Goal: Navigation & Orientation: Find specific page/section

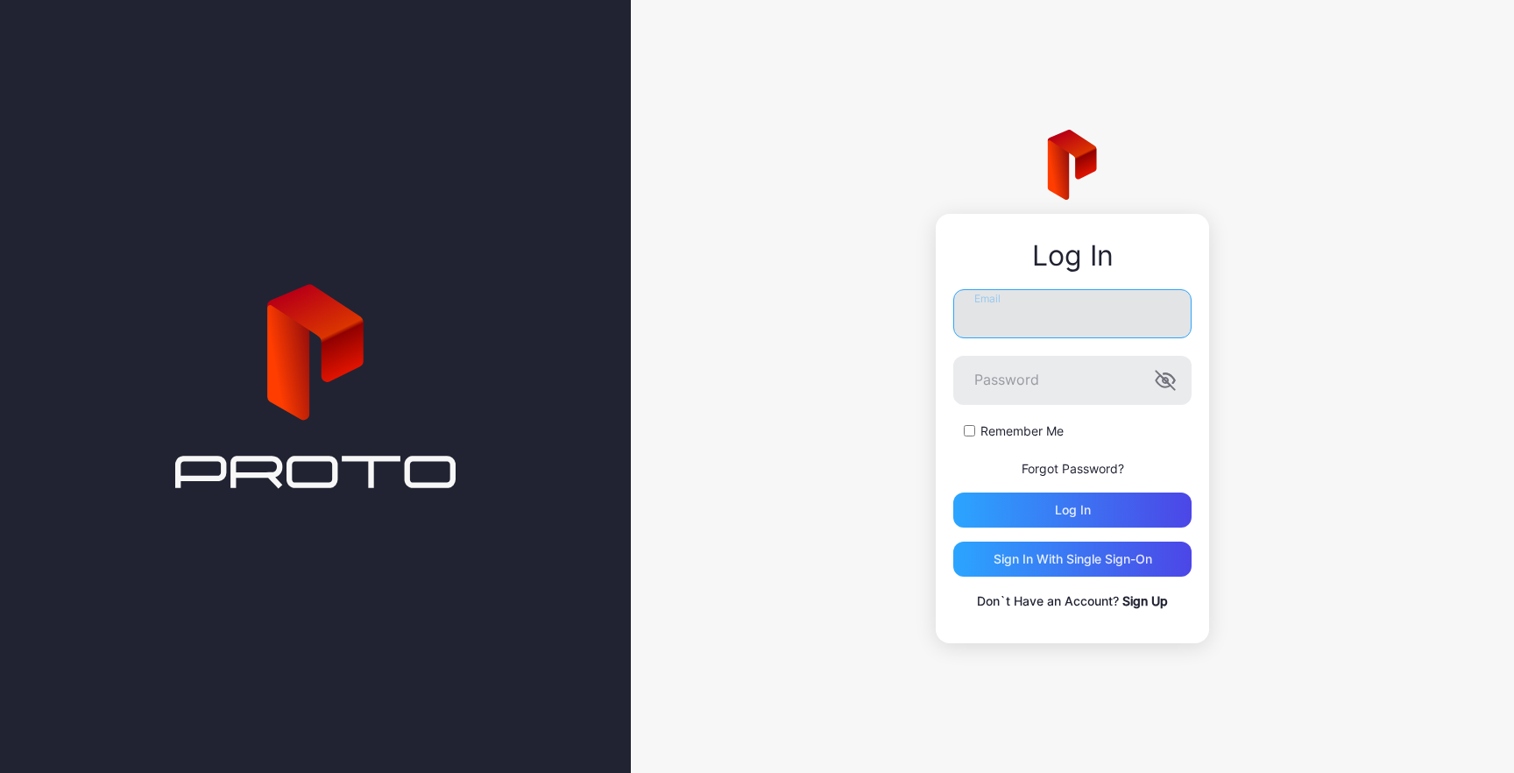
click at [1026, 305] on input "Email" at bounding box center [1072, 313] width 238 height 49
type input "**********"
click at [1166, 384] on icon "button" at bounding box center [1164, 380] width 21 height 21
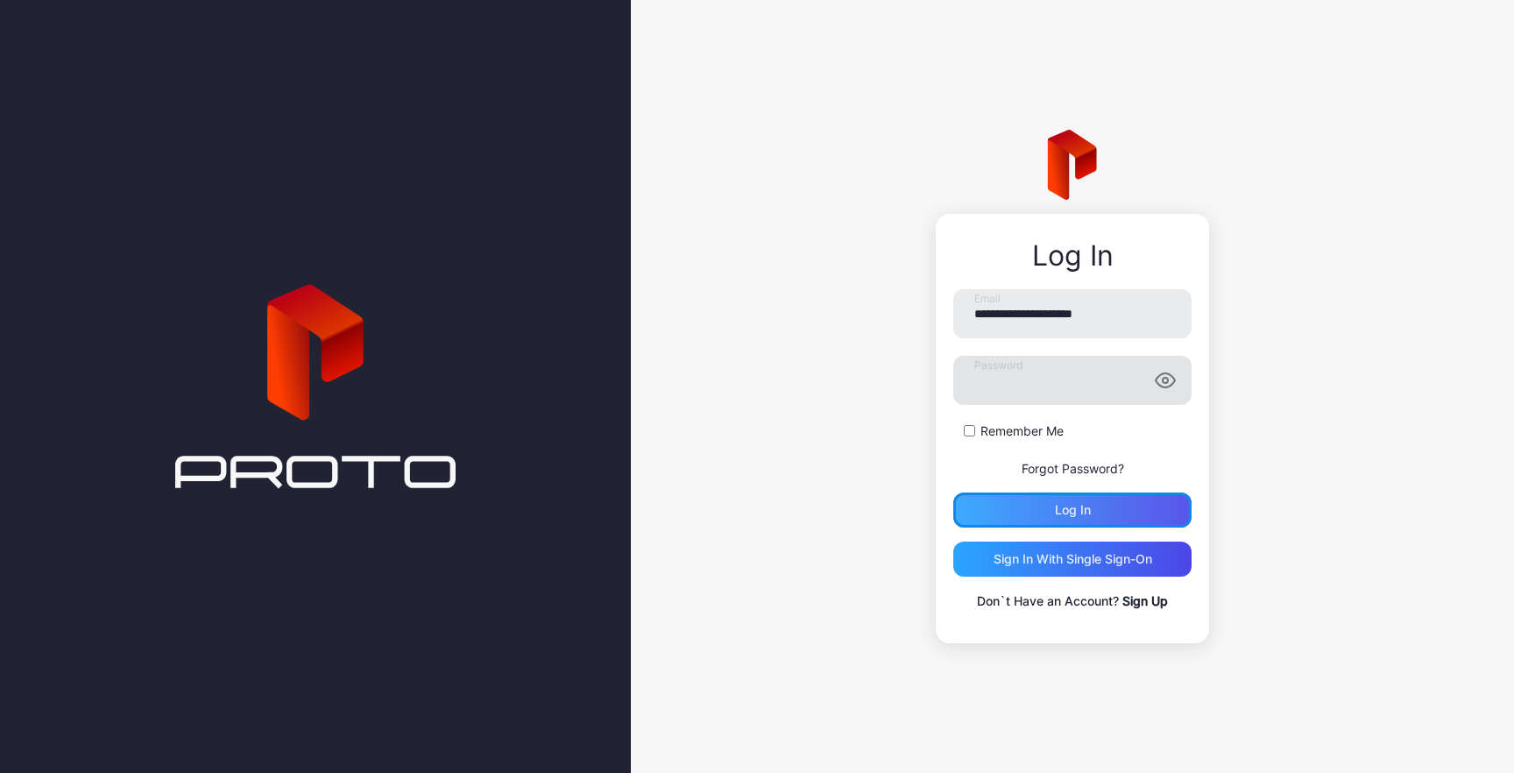
click at [1082, 513] on div "Log in" at bounding box center [1073, 510] width 36 height 14
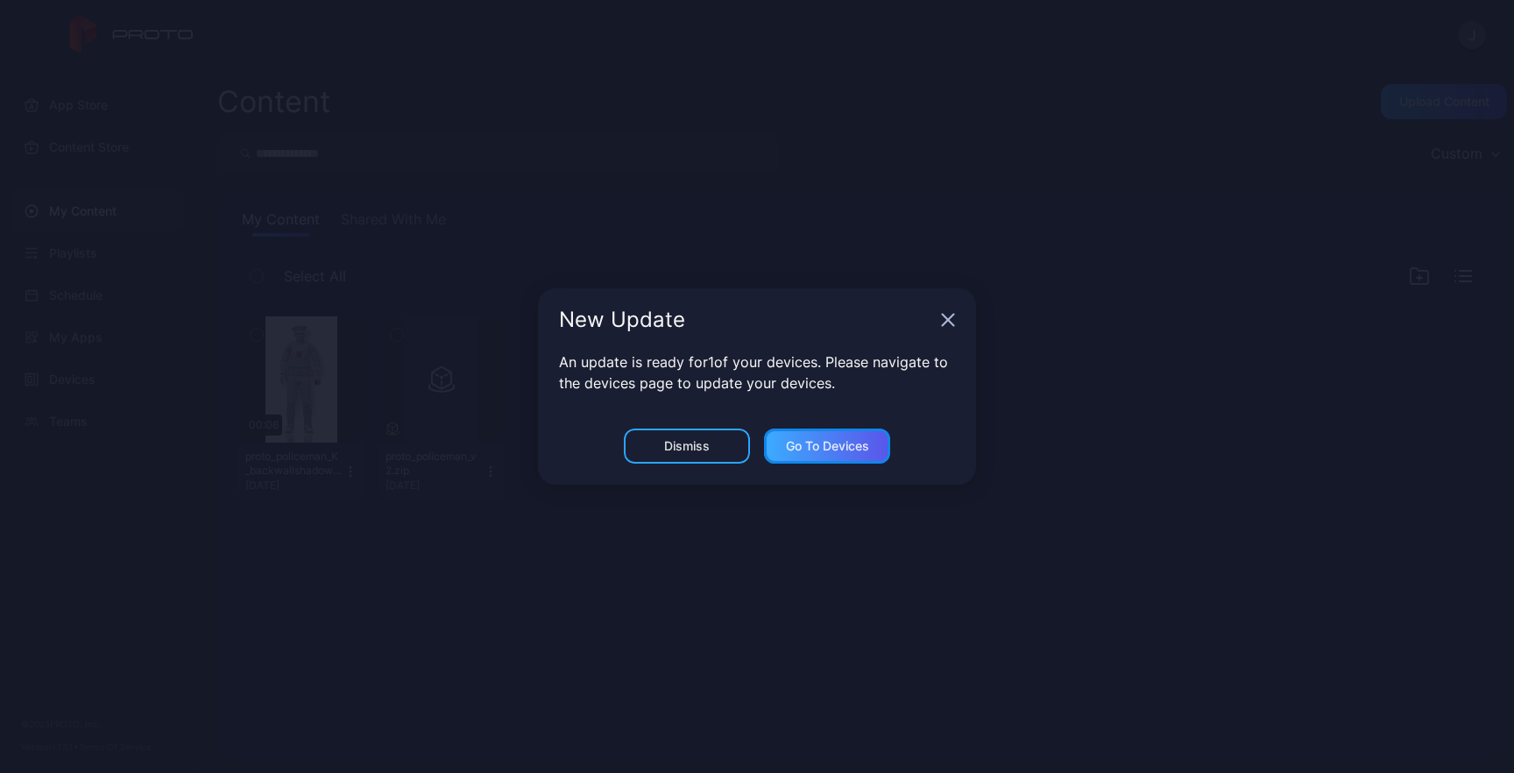
click at [816, 448] on div "Go to devices" at bounding box center [827, 446] width 83 height 14
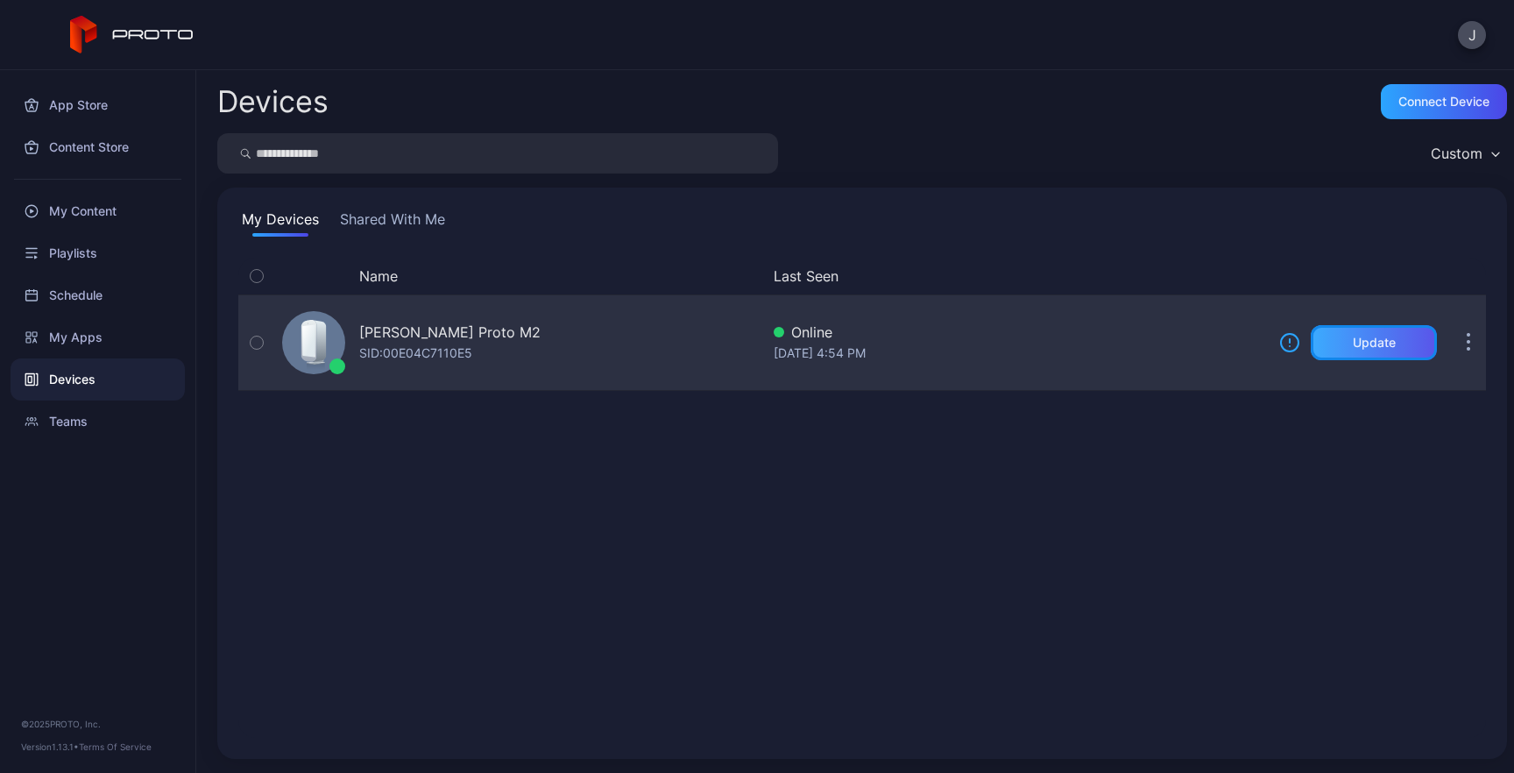
click at [1352, 344] on div "Update" at bounding box center [1373, 342] width 43 height 14
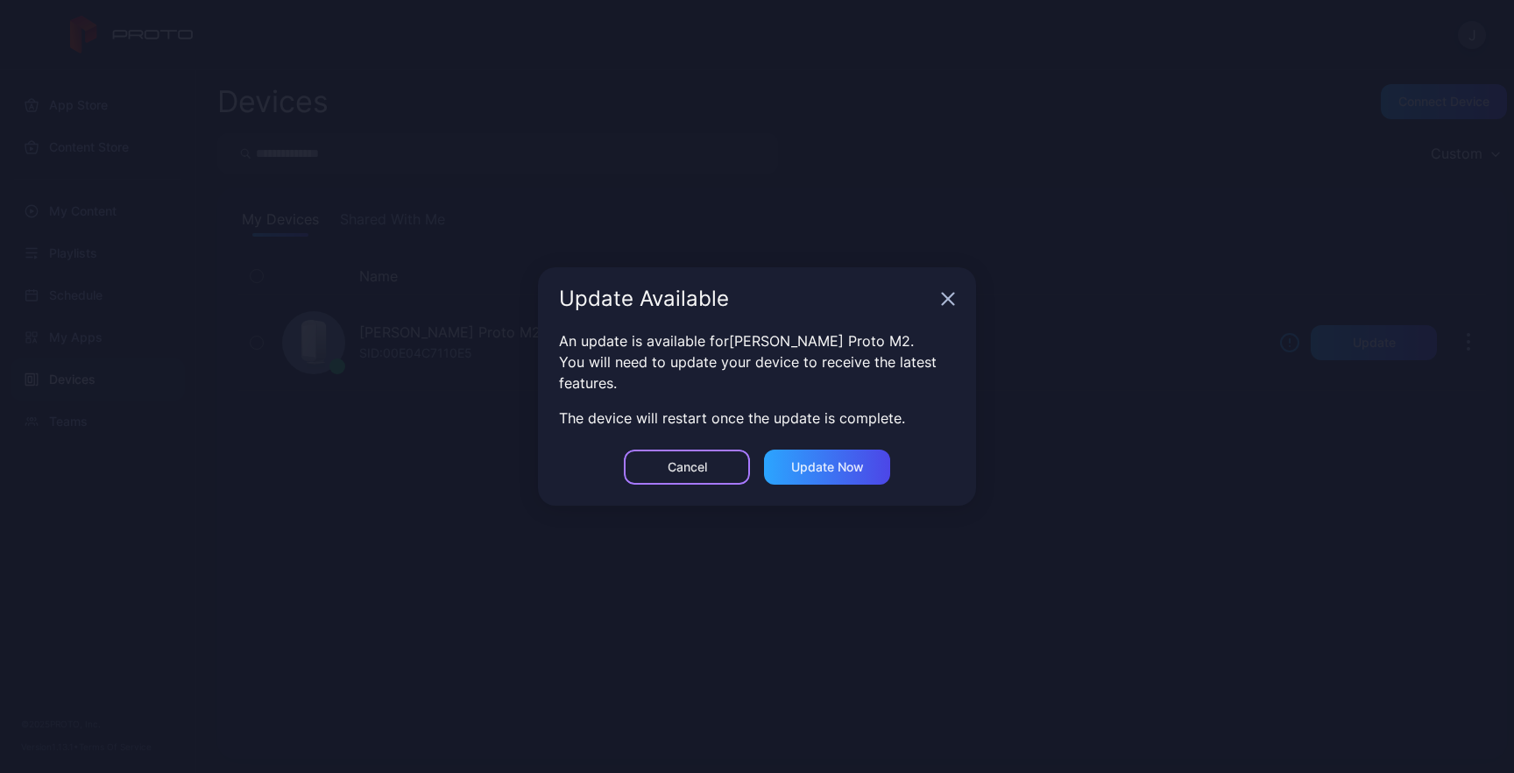
click at [701, 462] on div "Cancel" at bounding box center [686, 467] width 39 height 14
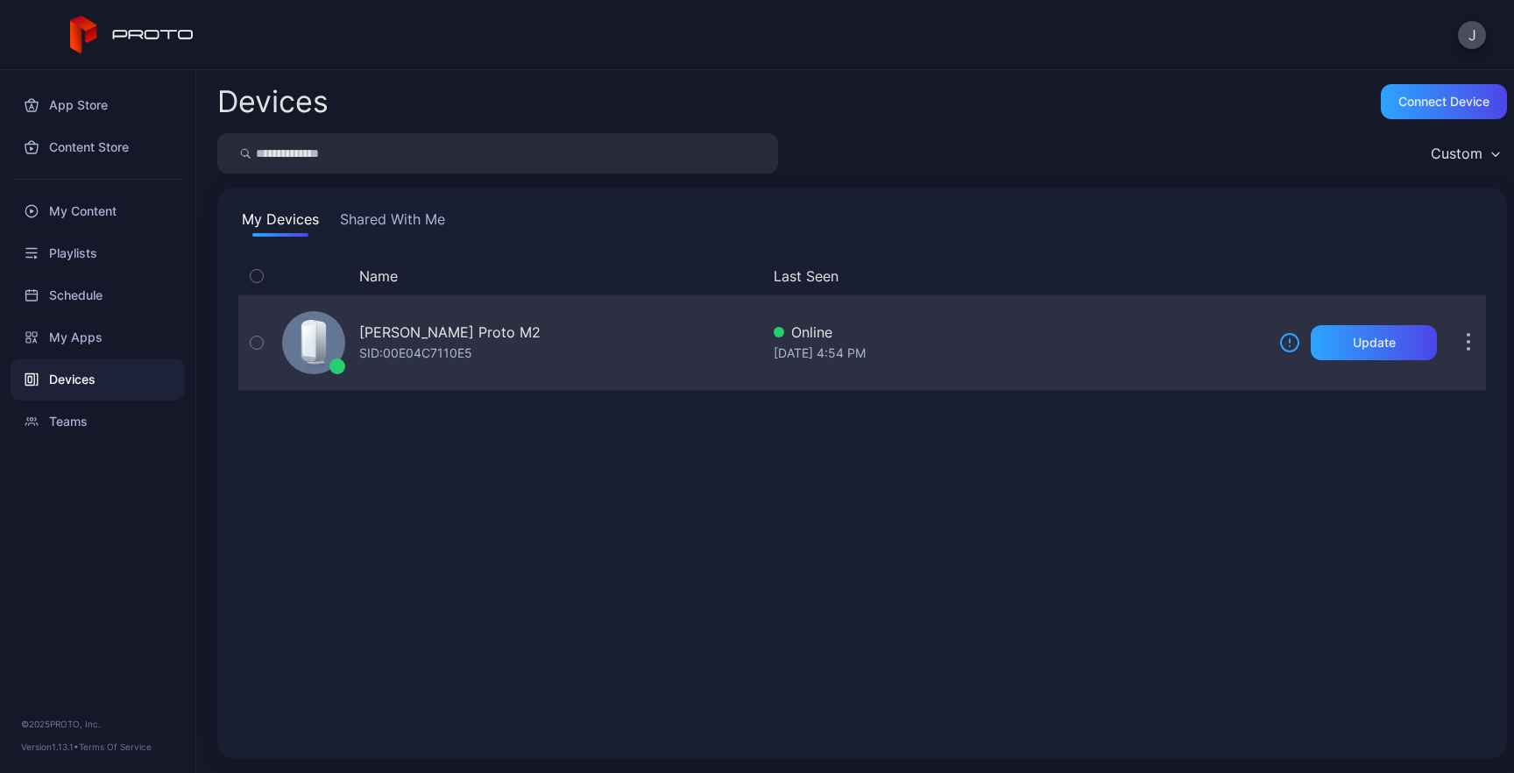
click at [427, 348] on div "SID: 00E04C7110E5" at bounding box center [415, 352] width 113 height 21
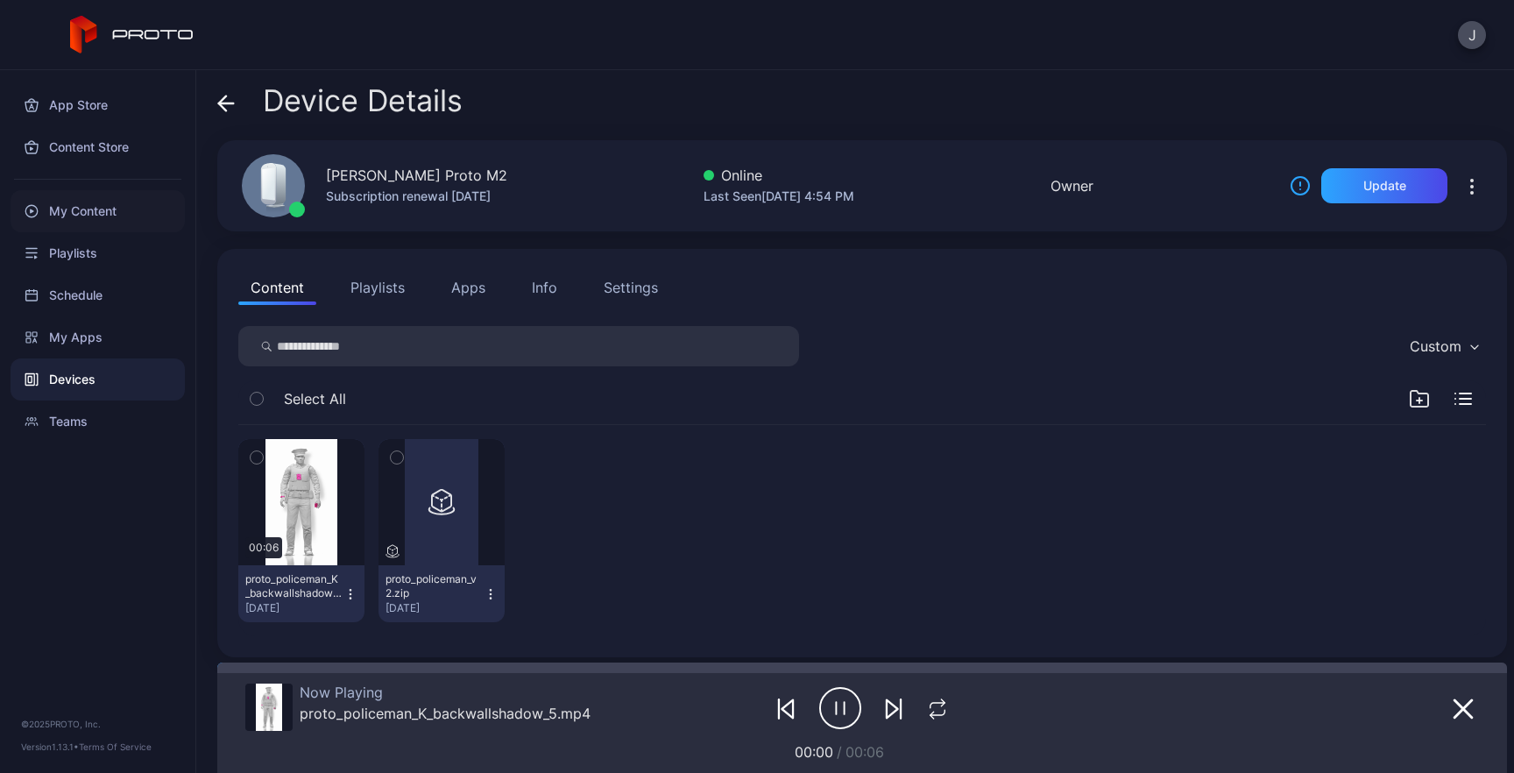
click at [78, 218] on div "My Content" at bounding box center [98, 211] width 174 height 42
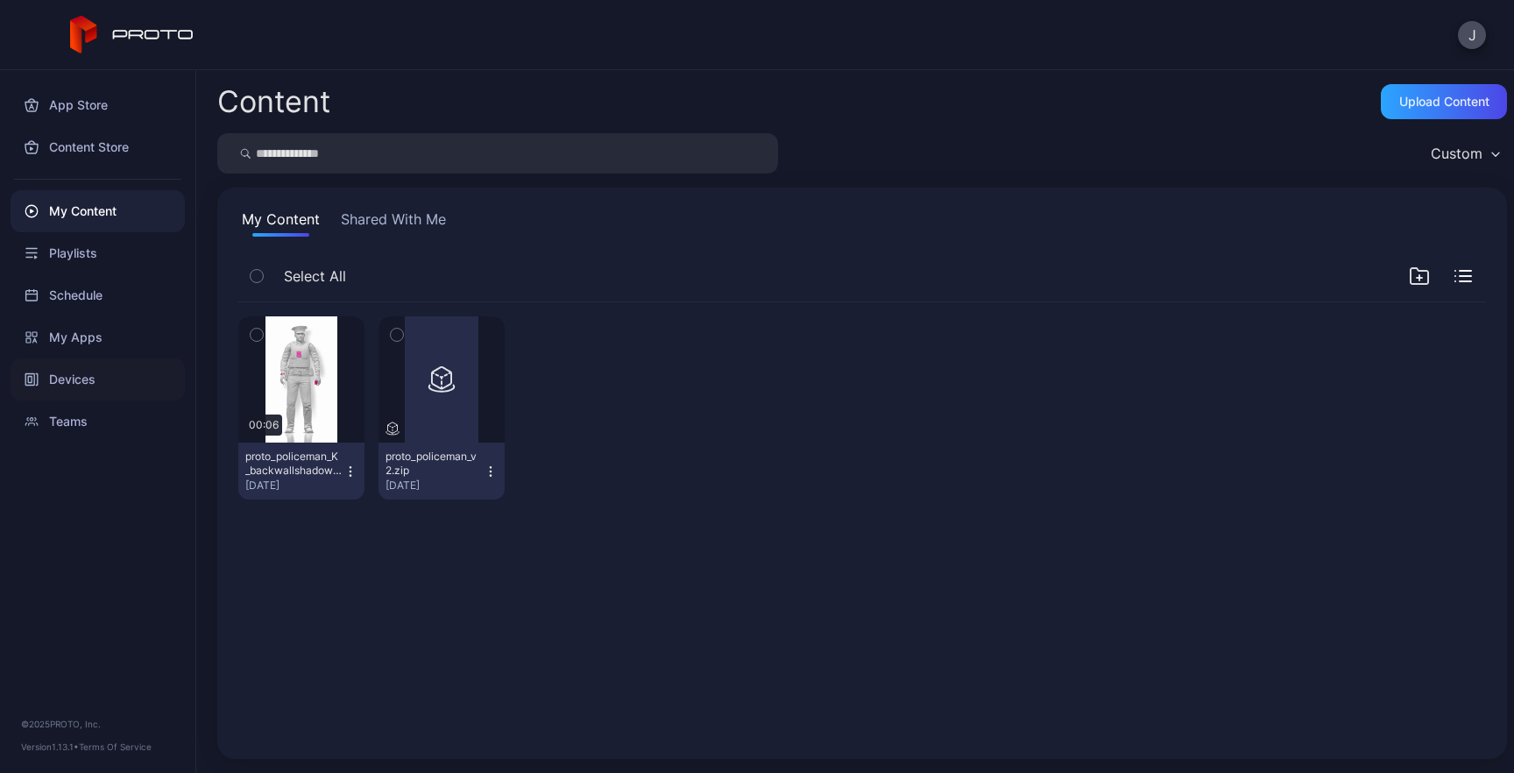
click at [71, 384] on div "Devices" at bounding box center [98, 379] width 174 height 42
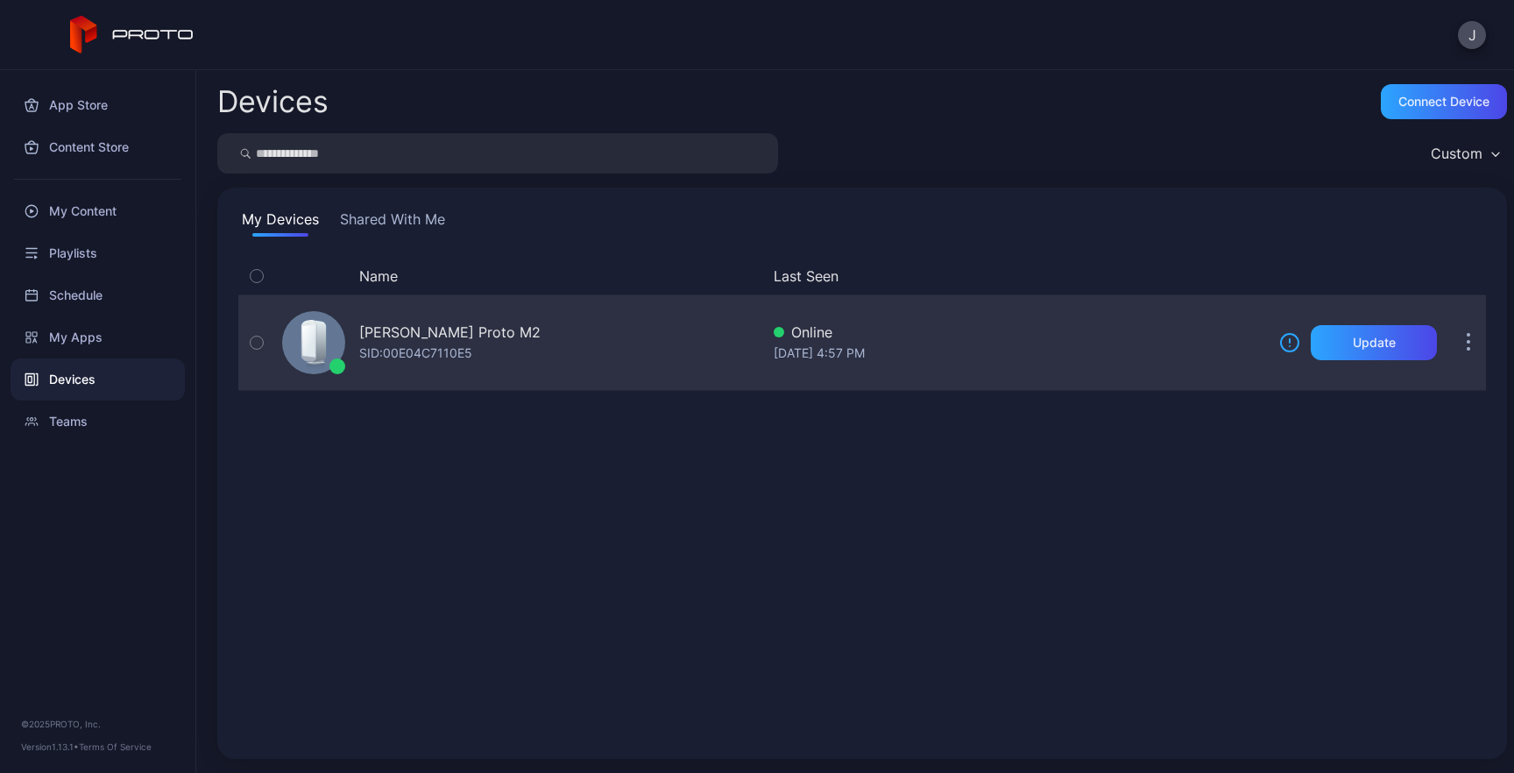
click at [429, 339] on div "[PERSON_NAME] Proto M2" at bounding box center [449, 331] width 181 height 21
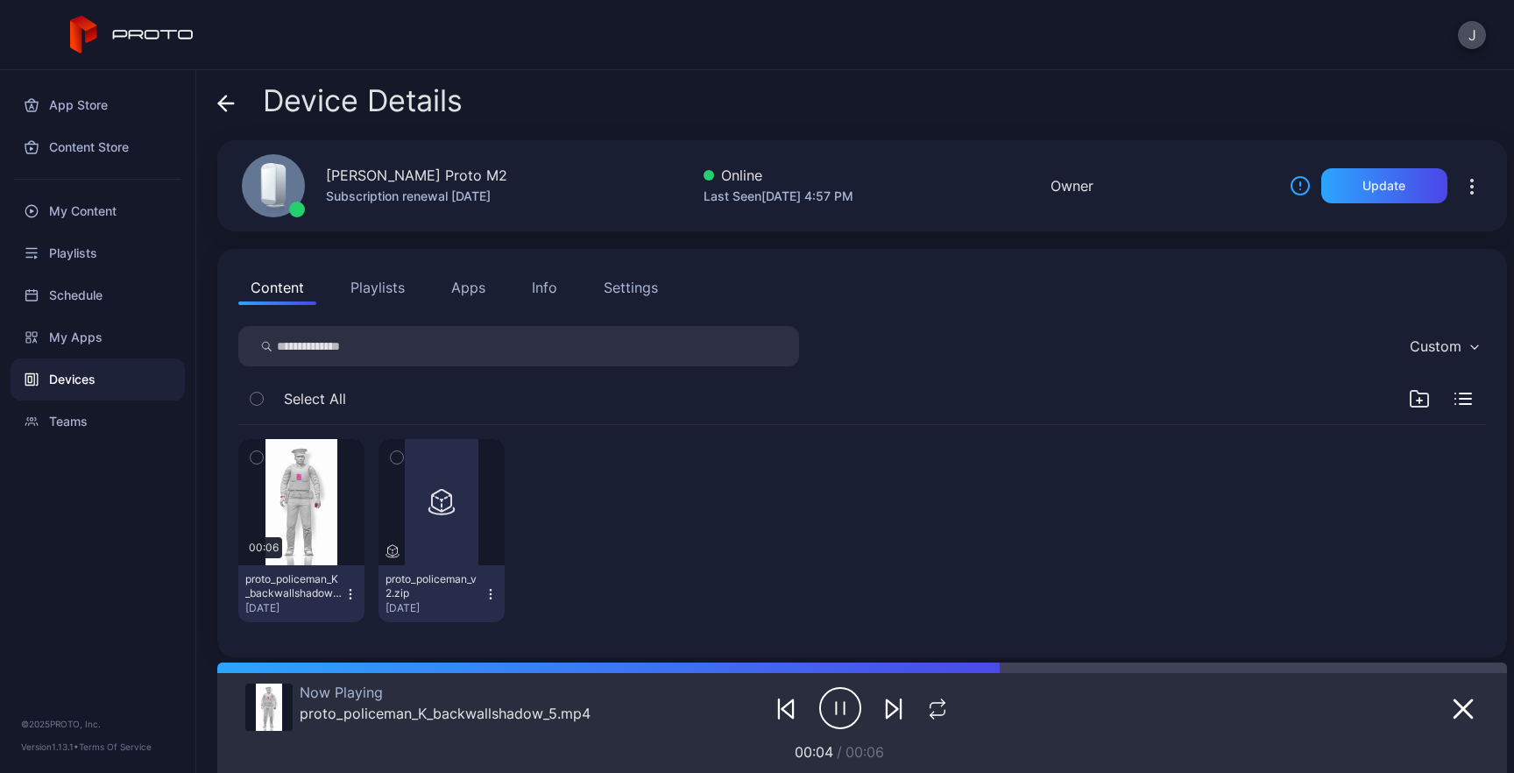
click at [1461, 194] on icon "button" at bounding box center [1471, 186] width 21 height 21
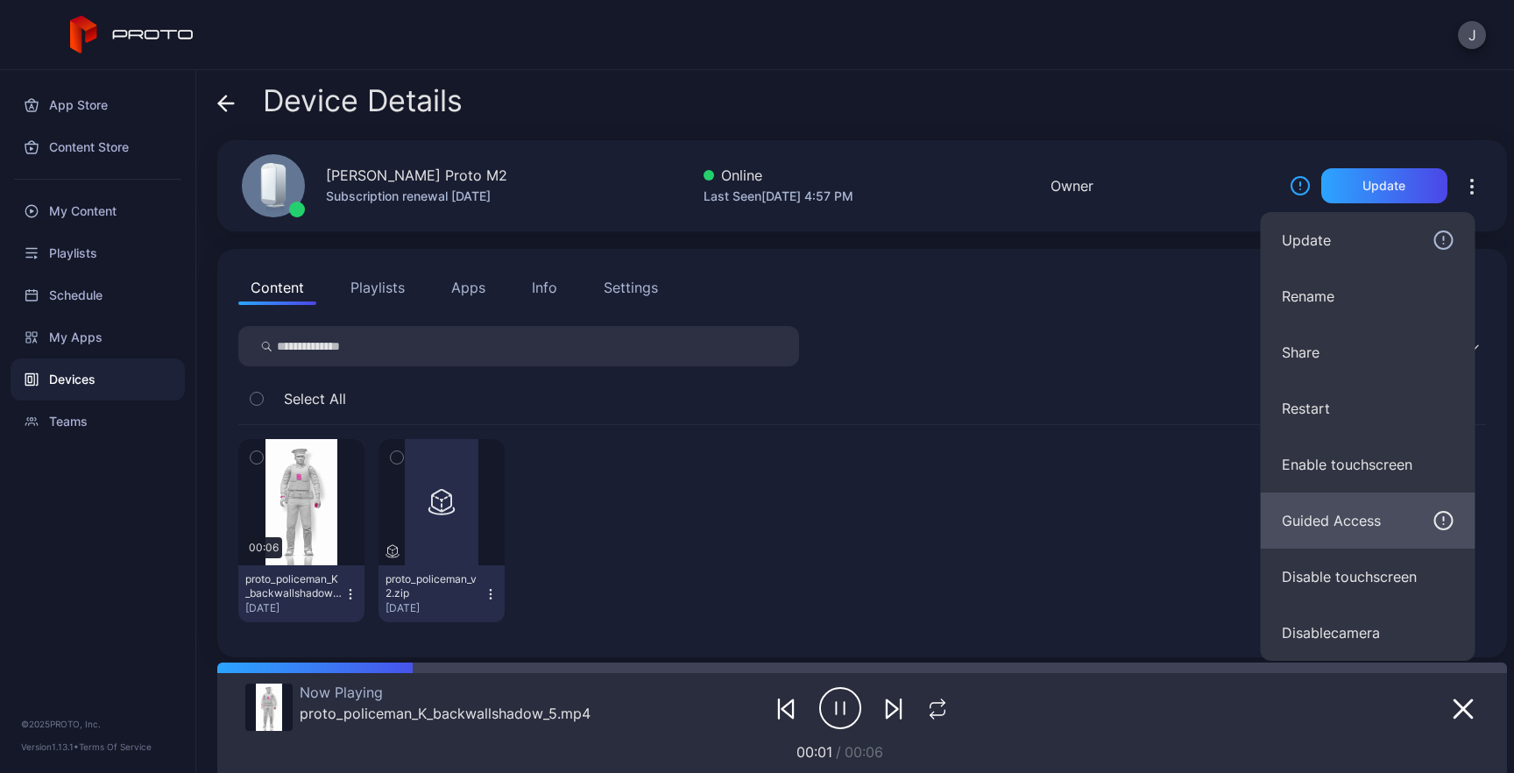
scroll to position [9, 0]
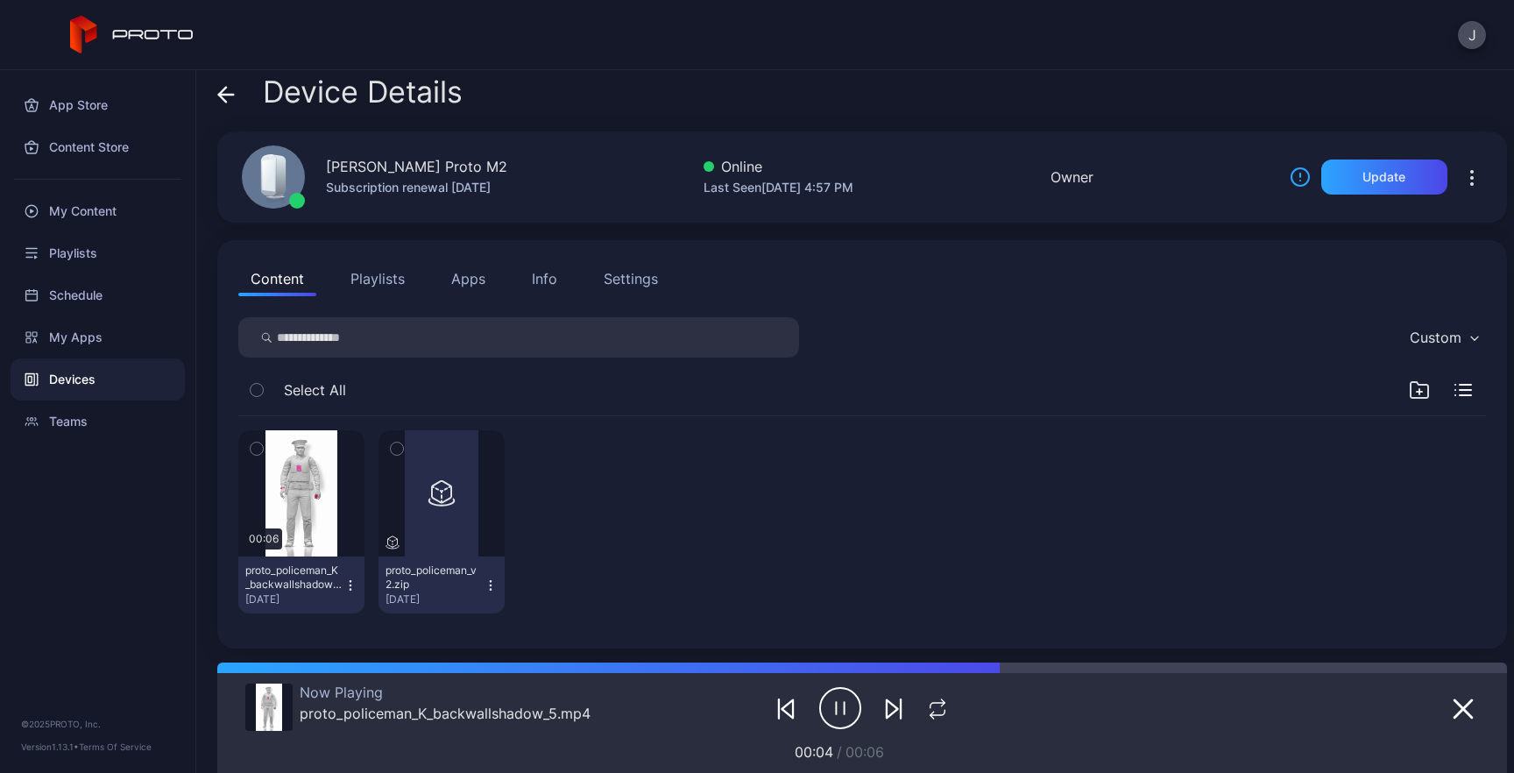
click at [1088, 104] on div "Device Details" at bounding box center [861, 96] width 1289 height 42
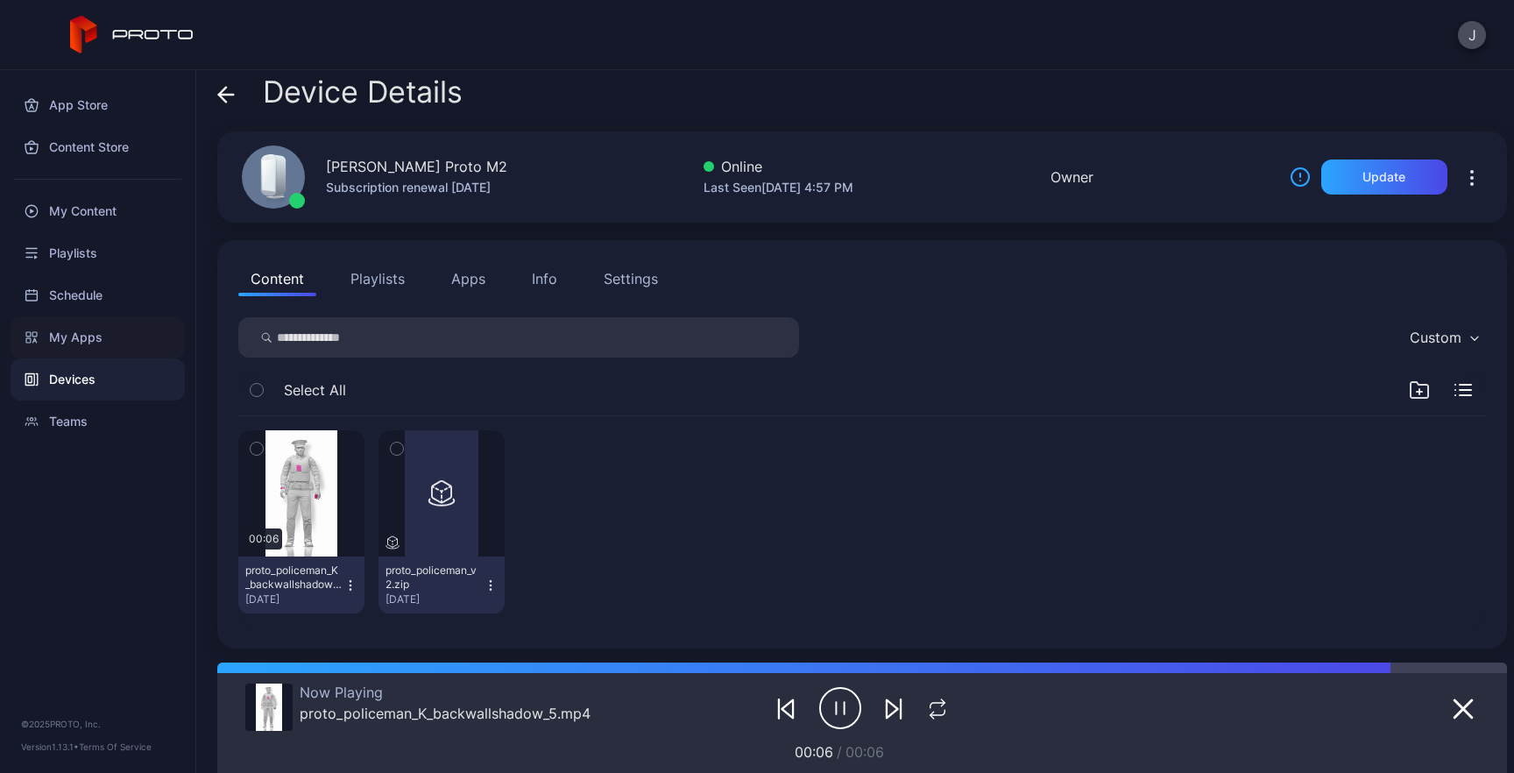
click at [73, 330] on div "My Apps" at bounding box center [98, 337] width 174 height 42
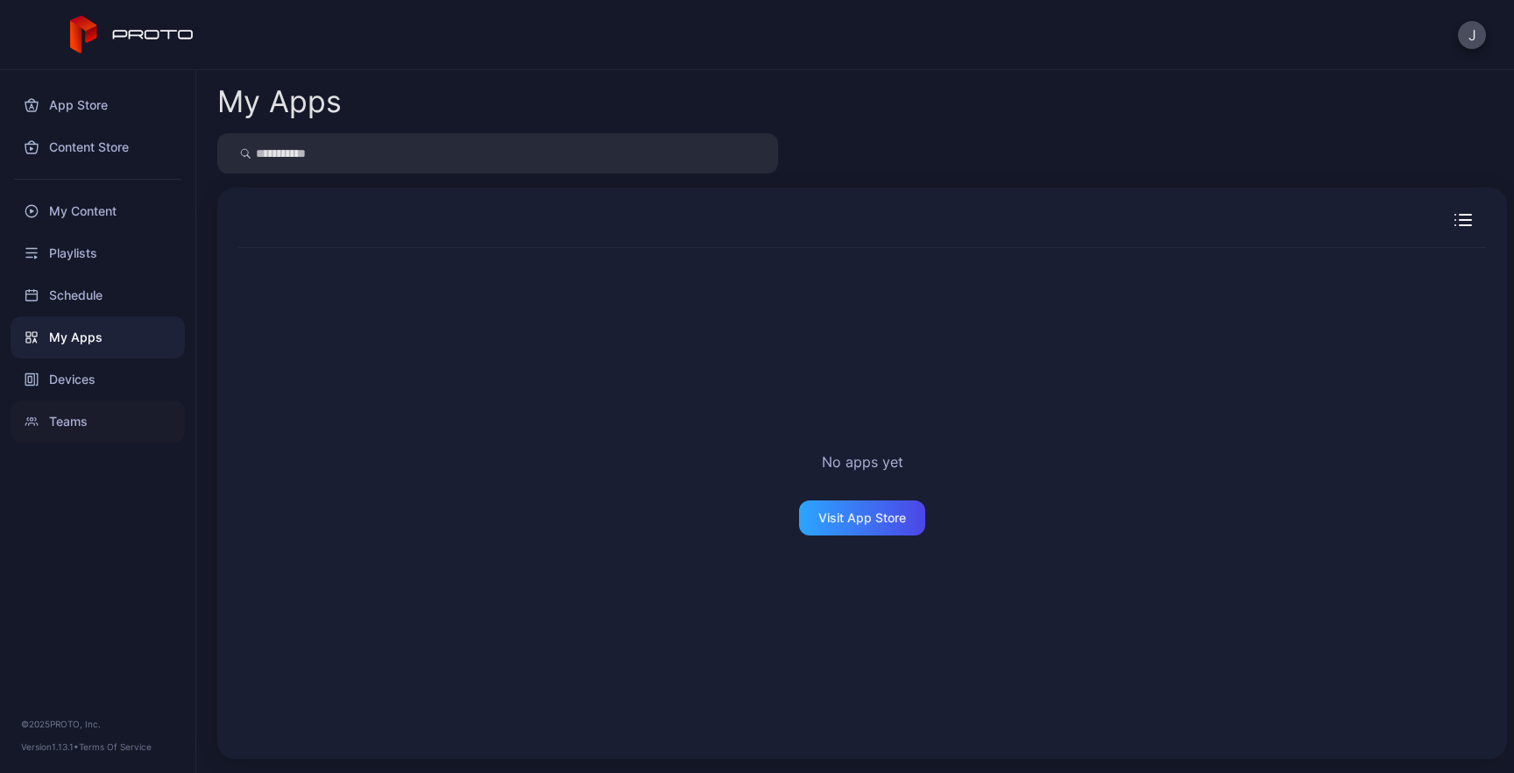
click at [74, 426] on div "Teams" at bounding box center [98, 421] width 174 height 42
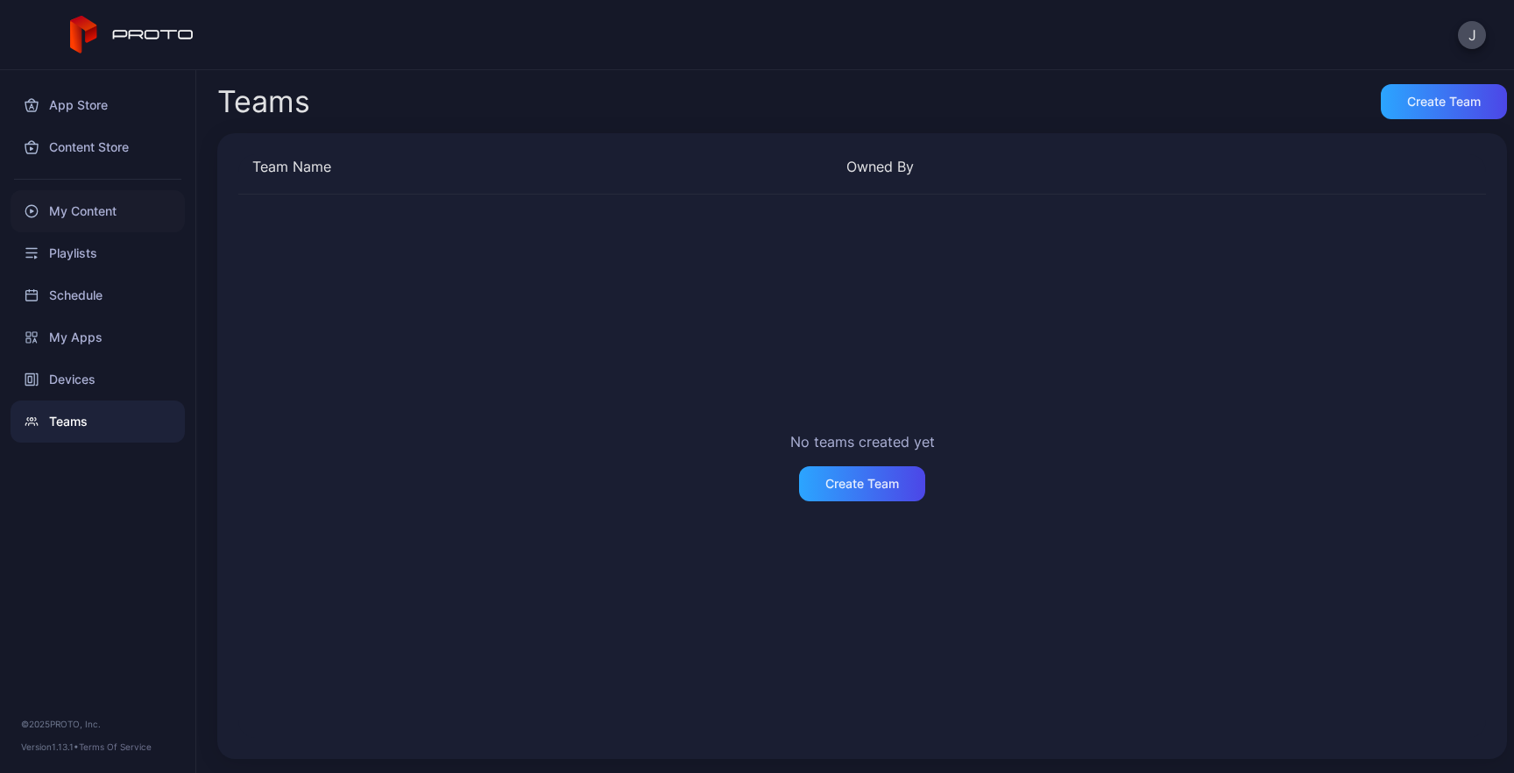
click at [76, 213] on div "My Content" at bounding box center [98, 211] width 174 height 42
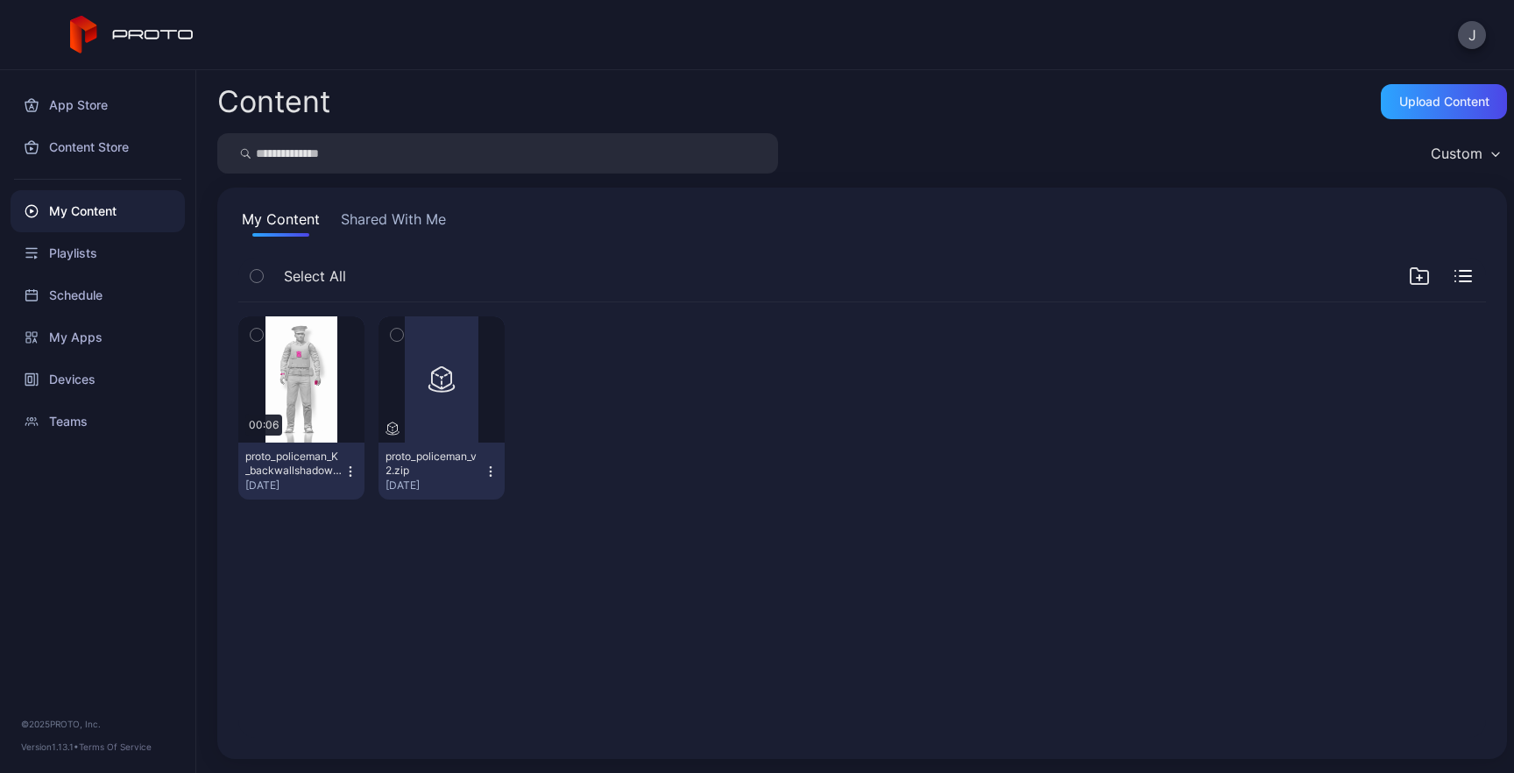
click at [756, 428] on div "Preview 00:06 proto_policeman_K_backwallshadow_5.mp4 [DATE] Preview proto_polic…" at bounding box center [861, 407] width 1247 height 211
